Goal: Information Seeking & Learning: Check status

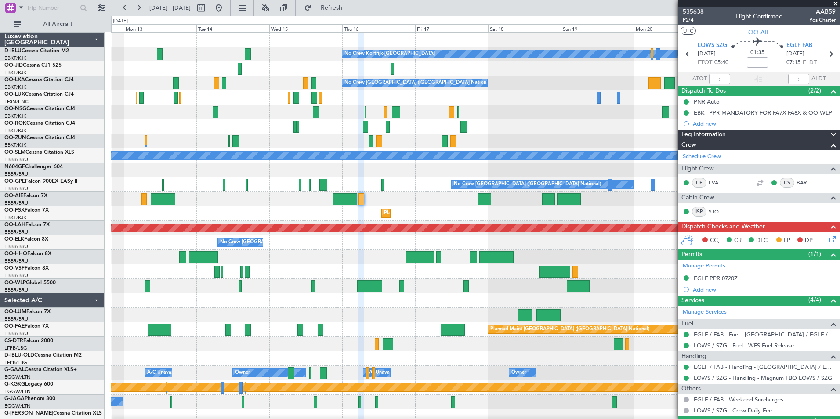
click at [269, 138] on div "No Crew Kortrijk-[GEOGRAPHIC_DATA] Owner [GEOGRAPHIC_DATA]-[GEOGRAPHIC_DATA] No…" at bounding box center [475, 329] width 728 height 594
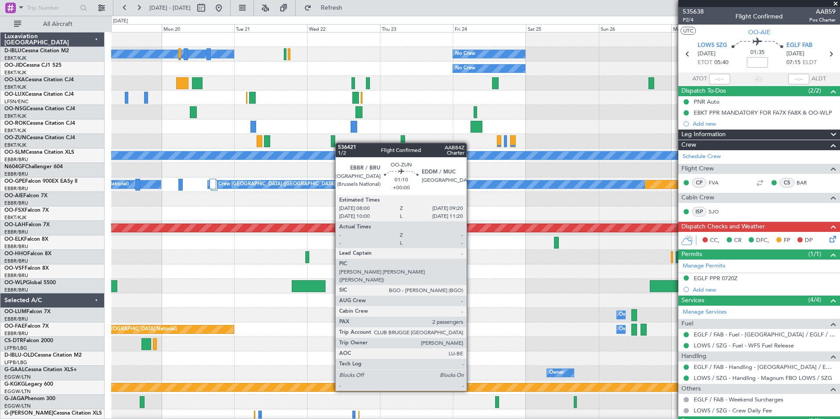
click at [325, 144] on div "No Crew Kortrijk-[GEOGRAPHIC_DATA] No Crew No Crew No Crew [GEOGRAPHIC_DATA] (B…" at bounding box center [475, 329] width 728 height 594
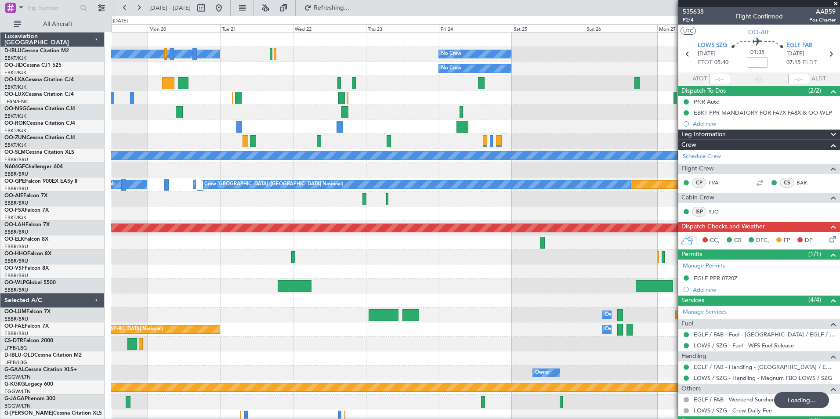
click at [137, 170] on div "No Crew Kortrijk-[GEOGRAPHIC_DATA] No Crew No Crew No Crew [GEOGRAPHIC_DATA] (B…" at bounding box center [475, 307] width 728 height 551
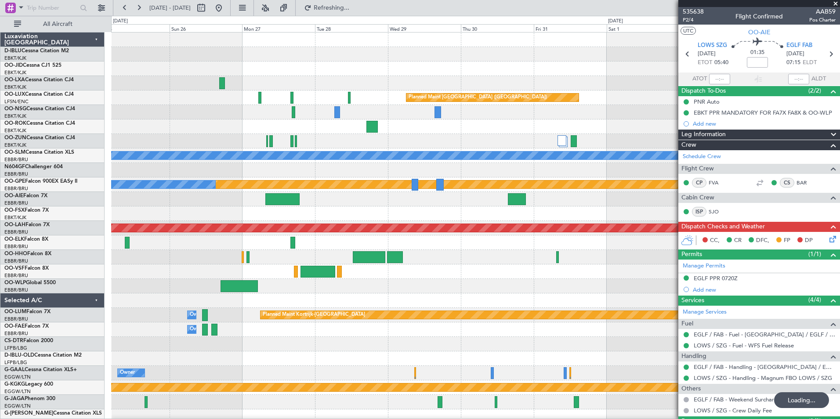
click at [239, 148] on div at bounding box center [475, 141] width 728 height 14
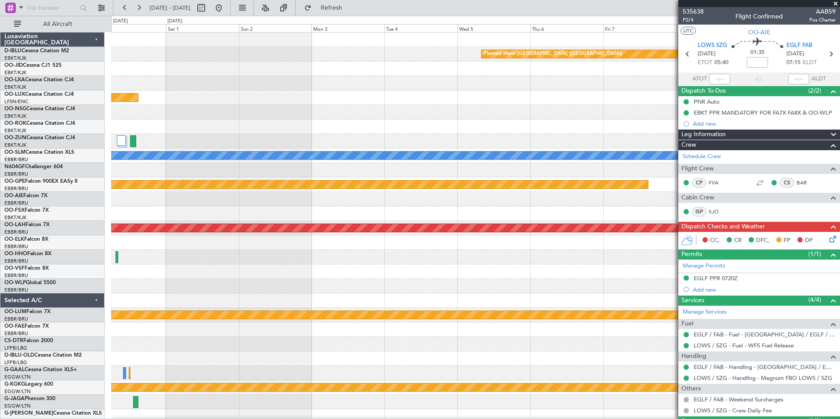
click at [283, 143] on div "Planned Maint [GEOGRAPHIC_DATA] ([GEOGRAPHIC_DATA]) Planned Maint [GEOGRAPHIC_D…" at bounding box center [475, 307] width 728 height 551
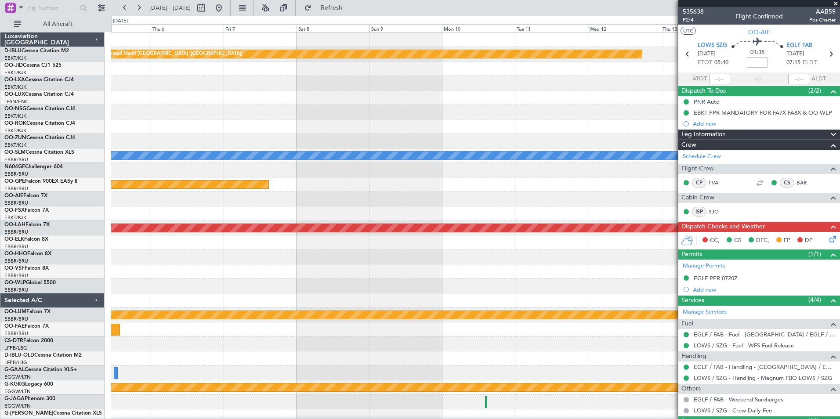
click at [305, 159] on div "Planned Maint [GEOGRAPHIC_DATA] ([GEOGRAPHIC_DATA]) A/C Unavailable [GEOGRAPHIC…" at bounding box center [475, 307] width 728 height 551
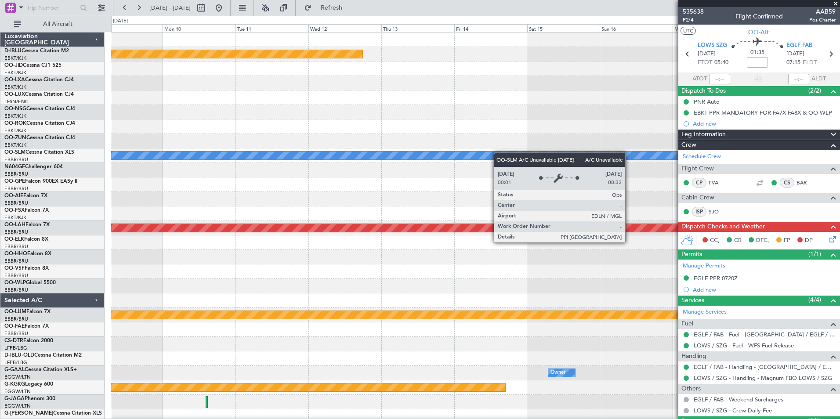
click at [402, 159] on div "A/C Unavailable [GEOGRAPHIC_DATA]" at bounding box center [475, 155] width 728 height 14
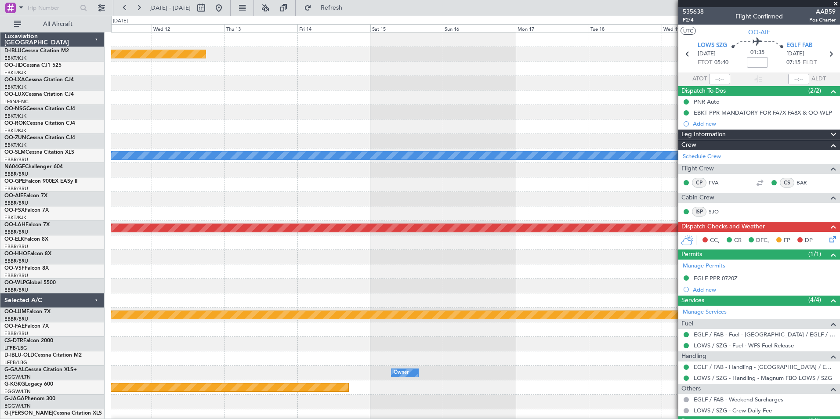
click at [386, 160] on div "A/C Unavailable [GEOGRAPHIC_DATA]" at bounding box center [475, 155] width 728 height 14
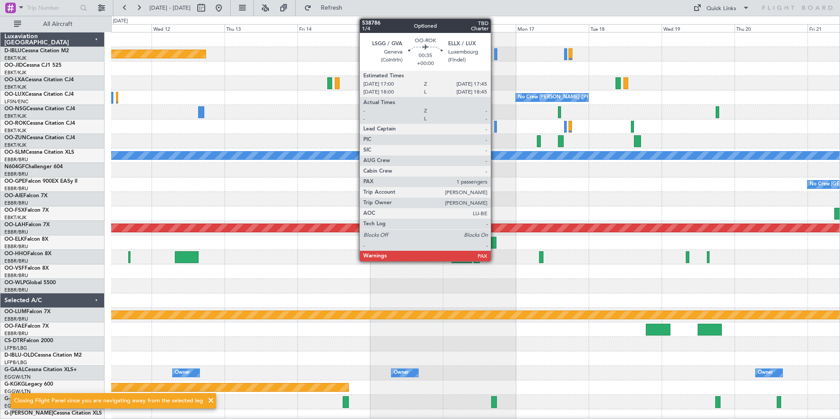
click at [495, 128] on div at bounding box center [495, 127] width 3 height 12
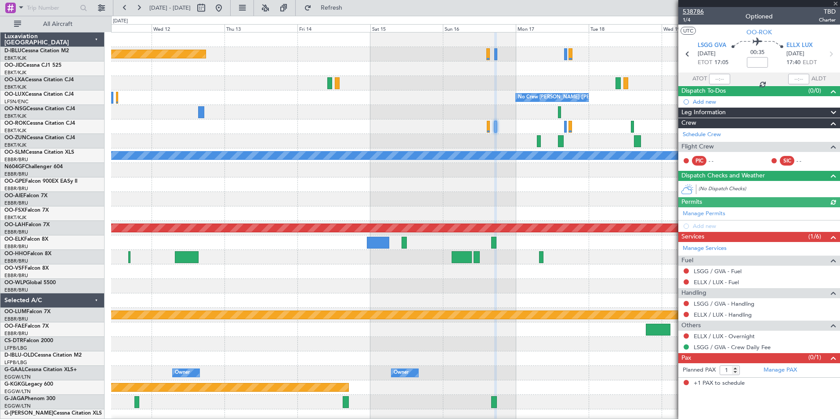
click at [695, 15] on span "538786" at bounding box center [692, 11] width 21 height 9
click at [226, 10] on button at bounding box center [219, 8] width 14 height 14
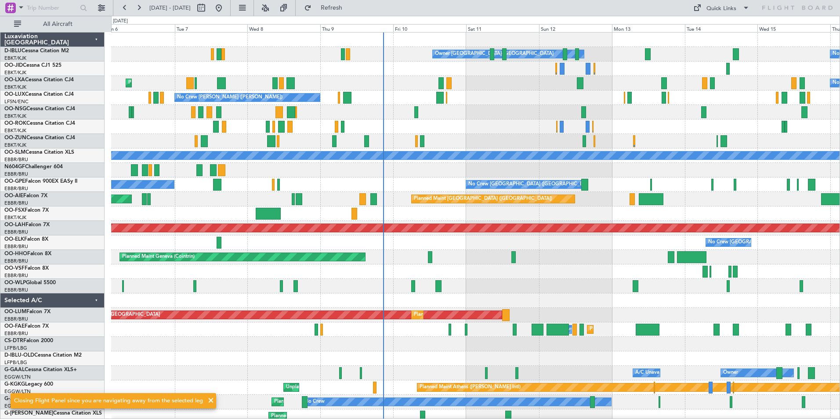
click at [529, 286] on div "Owner [GEOGRAPHIC_DATA]-[GEOGRAPHIC_DATA] No Crew Kortrijk-[GEOGRAPHIC_DATA] Pl…" at bounding box center [475, 307] width 728 height 551
